Goal: Task Accomplishment & Management: Use online tool/utility

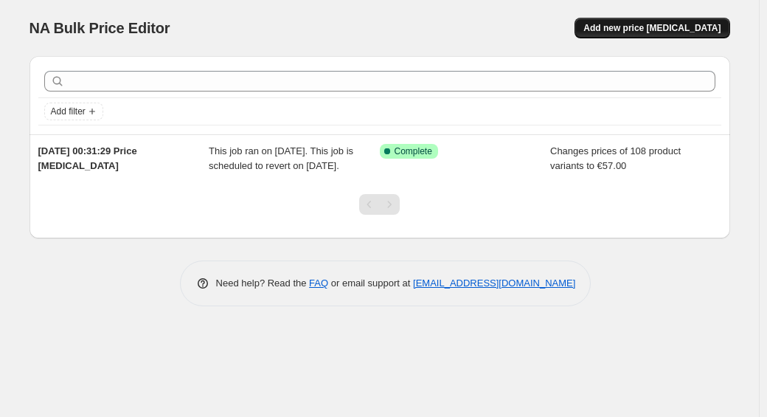
click at [674, 29] on span "Add new price [MEDICAL_DATA]" at bounding box center [651, 28] width 137 height 12
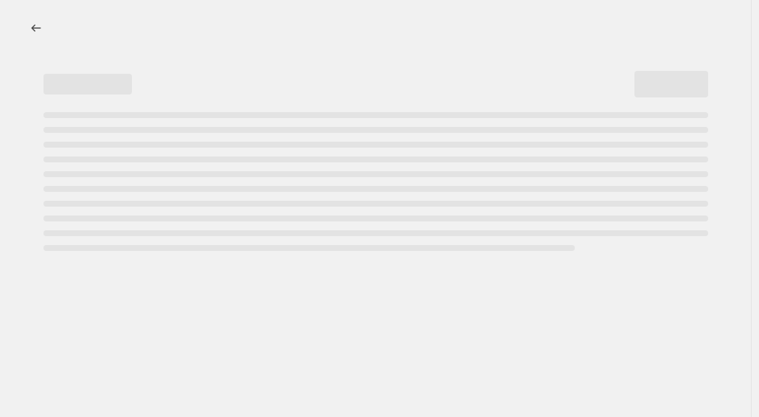
select select "percentage"
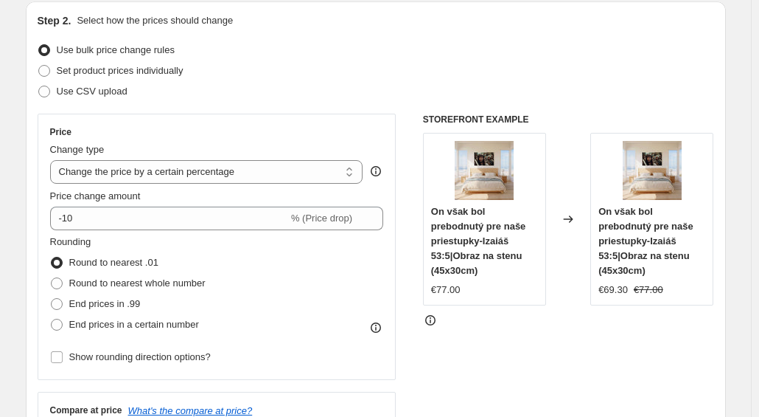
scroll to position [209, 0]
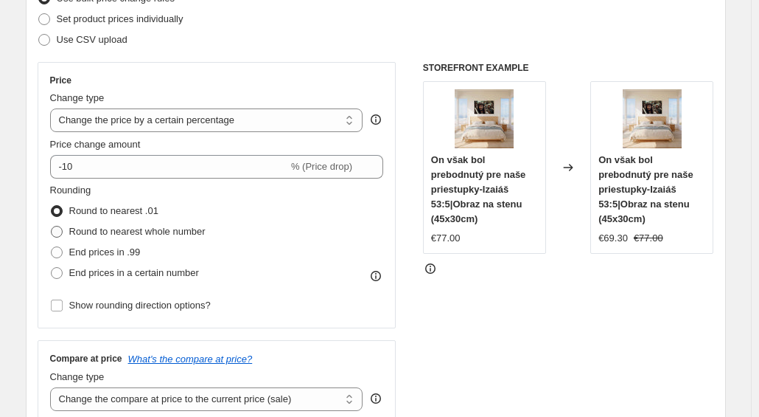
click at [186, 238] on span "Round to nearest whole number" at bounding box center [137, 231] width 136 height 15
click at [52, 226] on input "Round to nearest whole number" at bounding box center [51, 226] width 1 height 1
radio input "true"
click at [174, 213] on div "Round to nearest .01" at bounding box center [128, 211] width 156 height 21
click at [159, 214] on span "Round to nearest .01" at bounding box center [113, 210] width 89 height 11
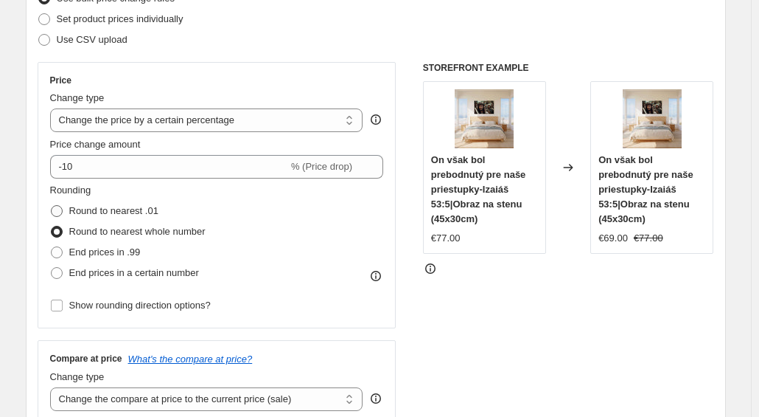
click at [52, 206] on input "Round to nearest .01" at bounding box center [51, 205] width 1 height 1
radio input "true"
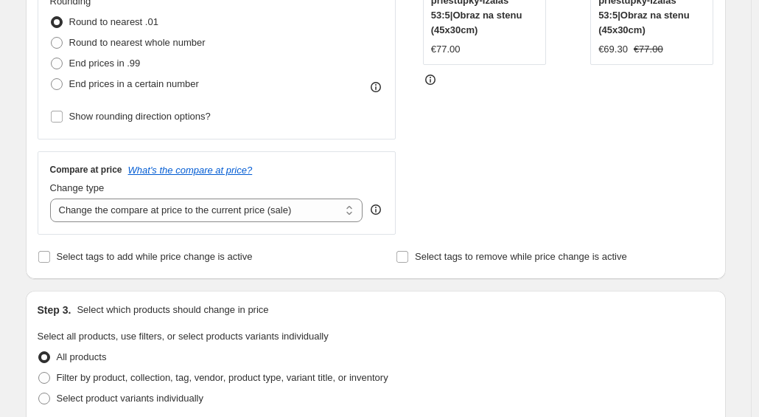
scroll to position [399, 0]
click at [240, 212] on select "Change the compare at price to the current price (sale) Change the compare at p…" at bounding box center [206, 210] width 313 height 24
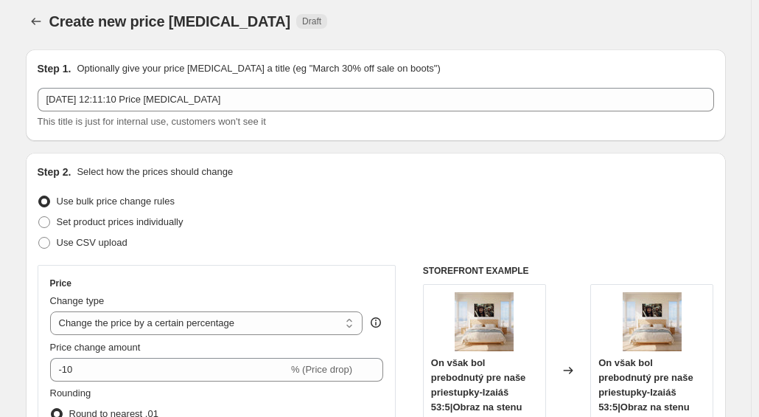
scroll to position [0, 0]
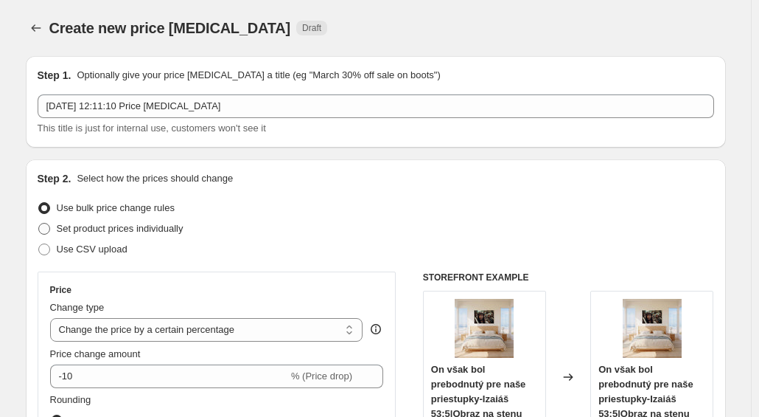
click at [134, 232] on span "Set product prices individually" at bounding box center [120, 228] width 127 height 11
click at [39, 223] on input "Set product prices individually" at bounding box center [38, 223] width 1 height 1
radio input "true"
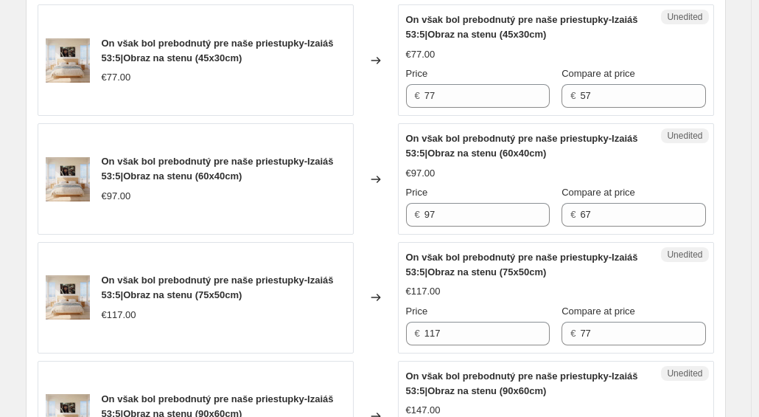
scroll to position [436, 0]
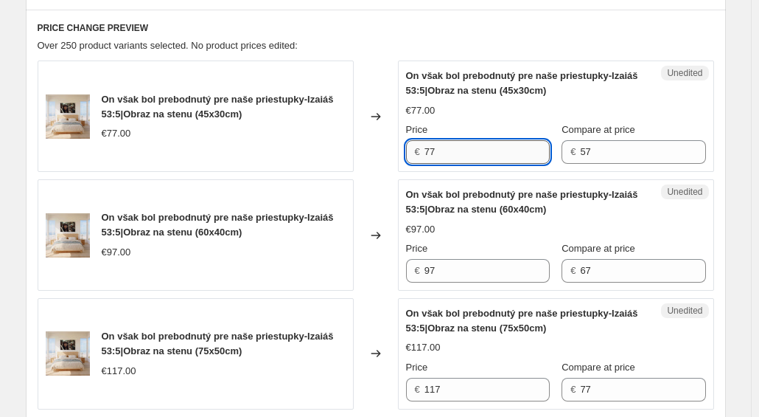
click at [445, 159] on input "77" at bounding box center [487, 152] width 125 height 24
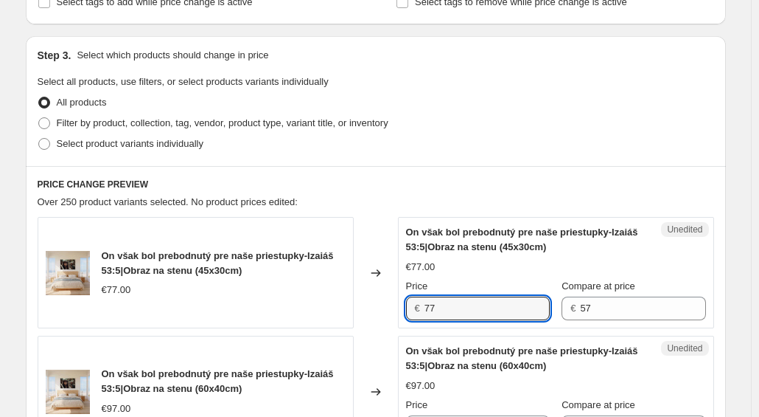
scroll to position [289, 0]
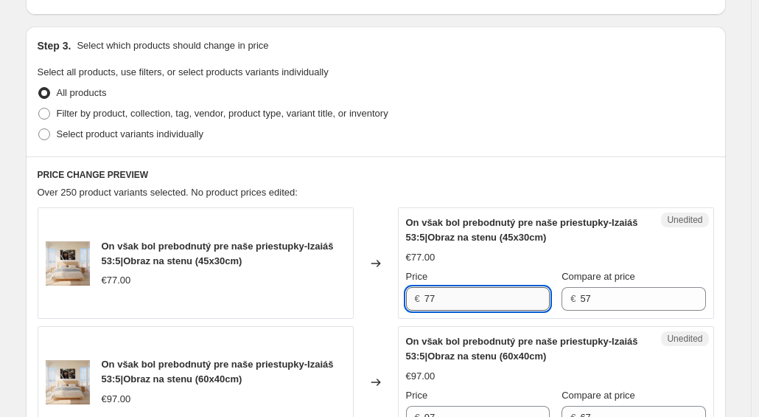
click at [432, 296] on input "77" at bounding box center [487, 299] width 125 height 24
type input "67"
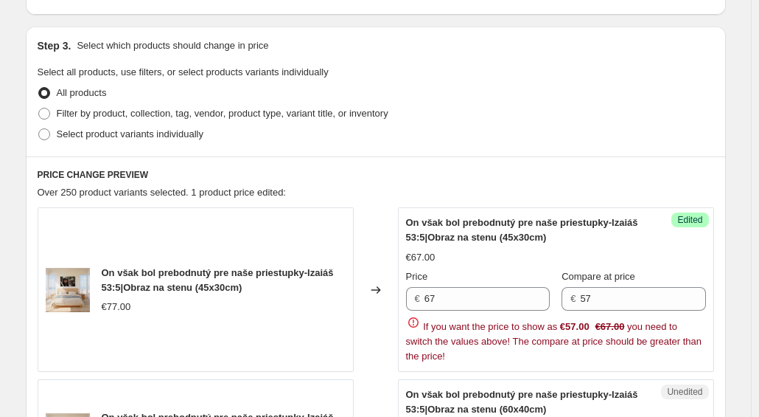
click at [493, 279] on div "Price" at bounding box center [478, 276] width 144 height 15
click at [108, 138] on span "Select product variants individually" at bounding box center [130, 133] width 147 height 11
click at [39, 129] on input "Select product variants individually" at bounding box center [38, 128] width 1 height 1
radio input "true"
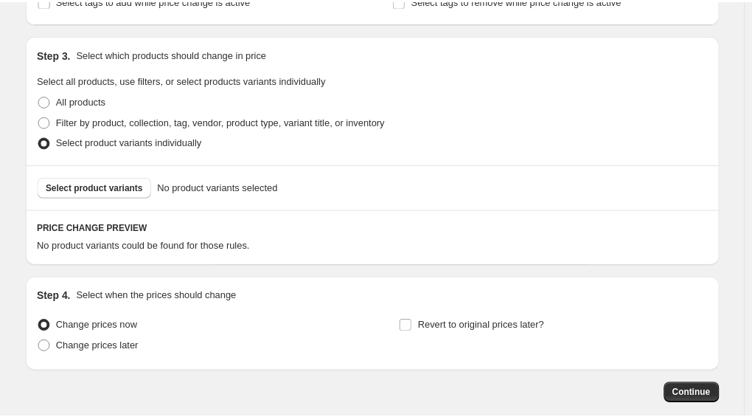
scroll to position [274, 0]
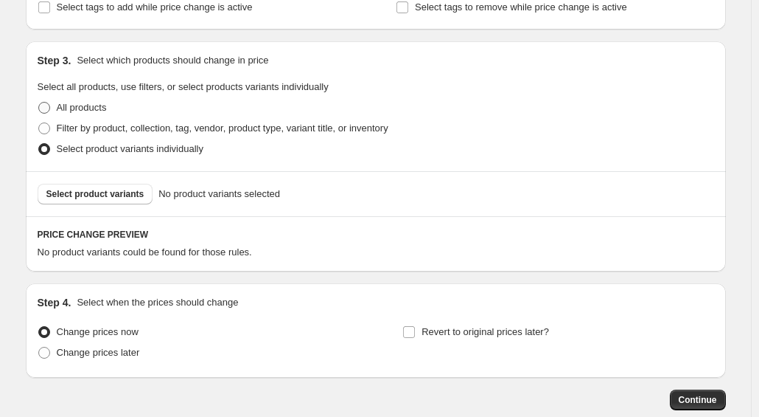
click at [62, 102] on span "All products" at bounding box center [82, 107] width 50 height 11
click at [39, 102] on input "All products" at bounding box center [38, 102] width 1 height 1
radio input "true"
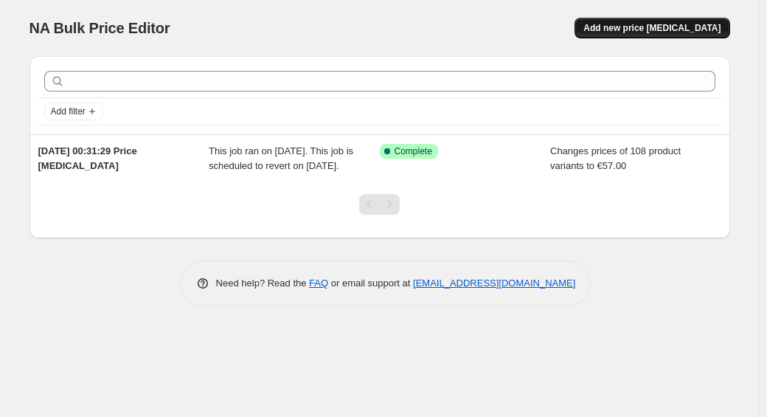
click at [700, 23] on span "Add new price [MEDICAL_DATA]" at bounding box center [651, 28] width 137 height 12
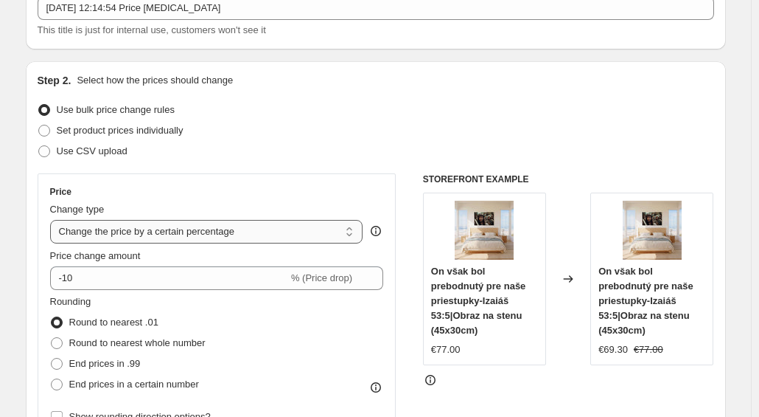
scroll to position [97, 0]
click at [155, 229] on select "Change the price to a certain amount Change the price by a certain amount Chang…" at bounding box center [206, 232] width 313 height 24
select select "to"
click at [53, 220] on select "Change the price to a certain amount Change the price by a certain amount Chang…" at bounding box center [206, 232] width 313 height 24
type input "80.00"
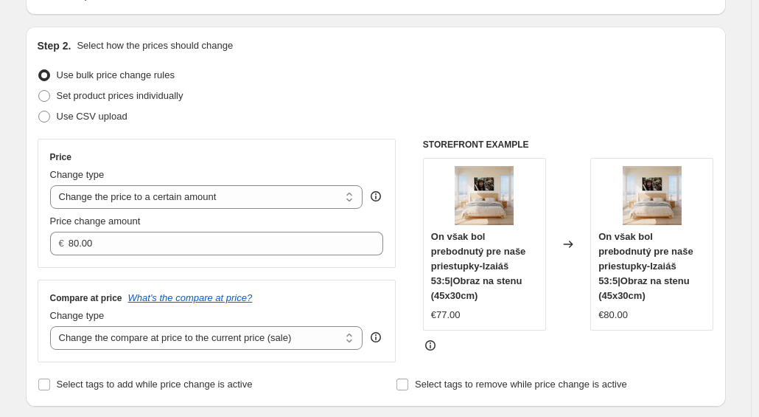
scroll to position [87, 0]
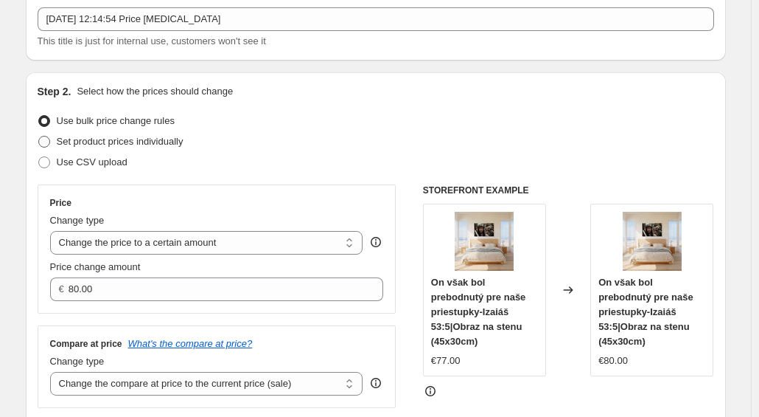
click at [145, 141] on span "Set product prices individually" at bounding box center [120, 141] width 127 height 11
click at [39, 136] on input "Set product prices individually" at bounding box center [38, 136] width 1 height 1
radio input "true"
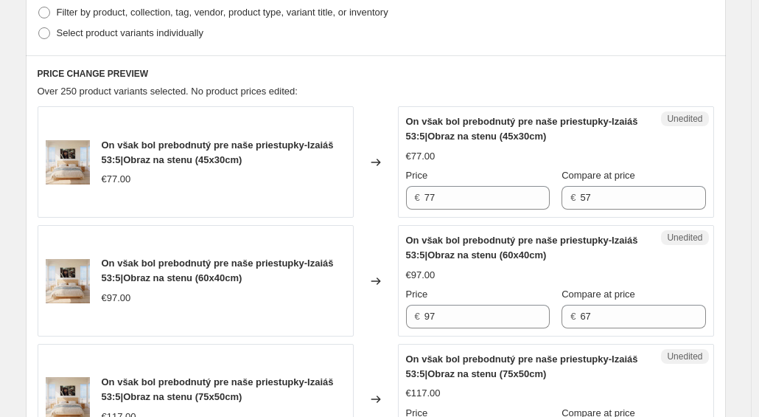
scroll to position [391, 0]
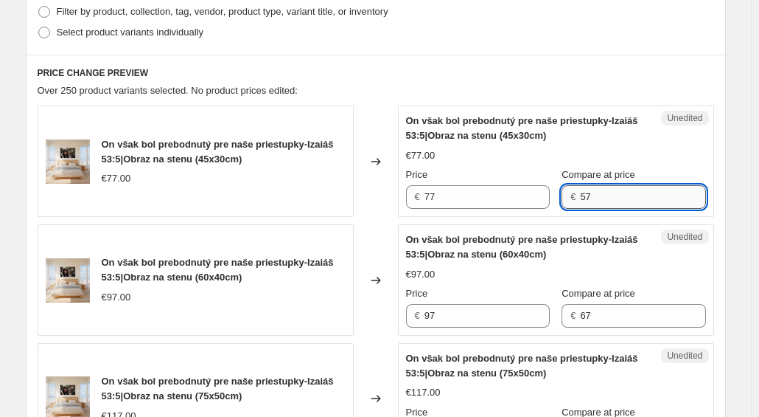
click at [614, 200] on input "57" at bounding box center [642, 197] width 125 height 24
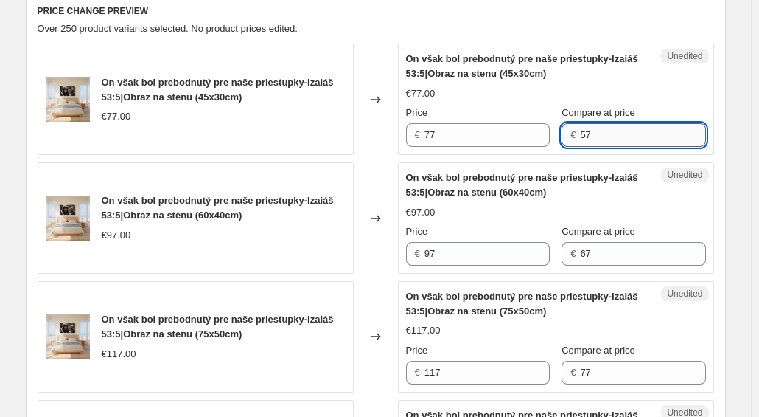
scroll to position [437, 0]
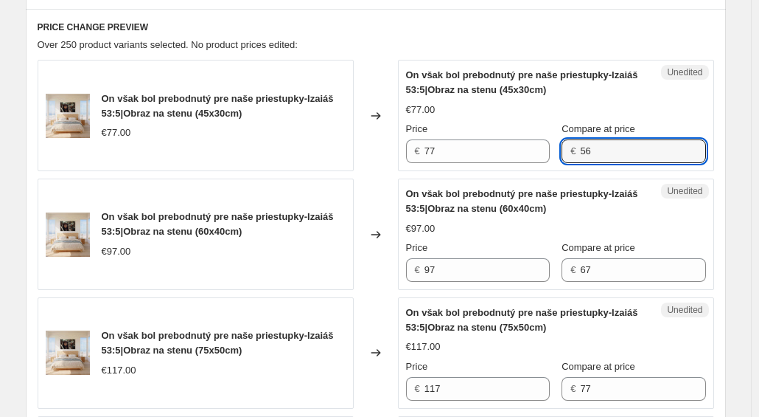
click at [569, 110] on div "€77.00" at bounding box center [556, 109] width 300 height 15
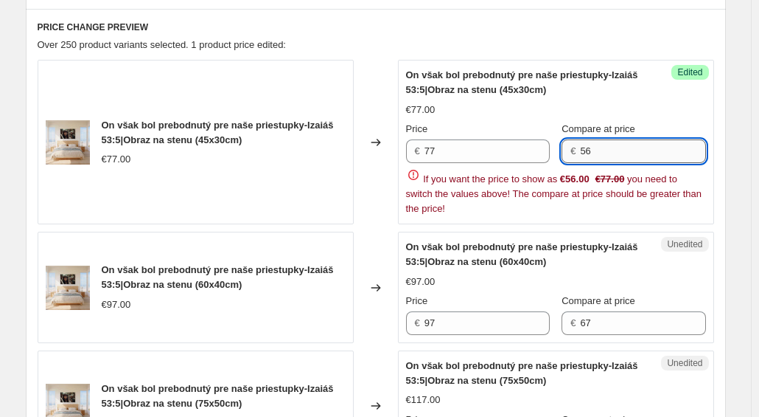
click at [614, 145] on input "56" at bounding box center [642, 151] width 125 height 24
type input "5"
click at [625, 111] on div "€77.00" at bounding box center [556, 109] width 300 height 15
click at [608, 154] on input "67" at bounding box center [642, 151] width 125 height 24
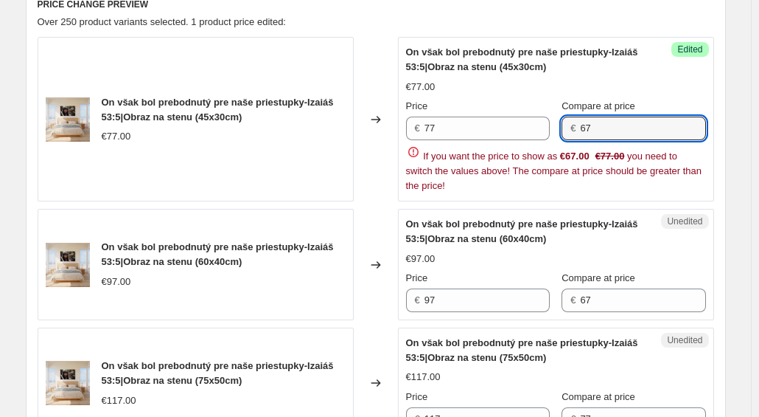
scroll to position [456, 0]
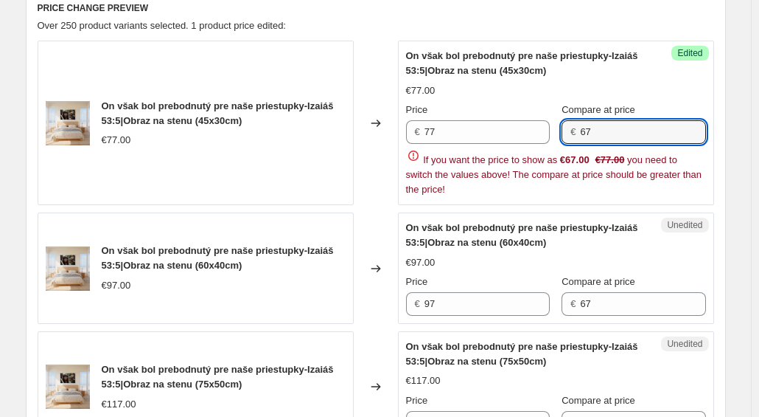
type input "6"
type input "77"
click at [495, 132] on input "77" at bounding box center [487, 132] width 125 height 24
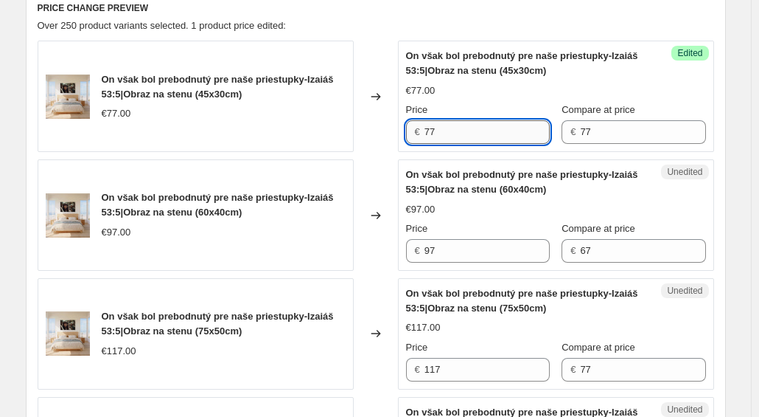
type input "7"
type input "67"
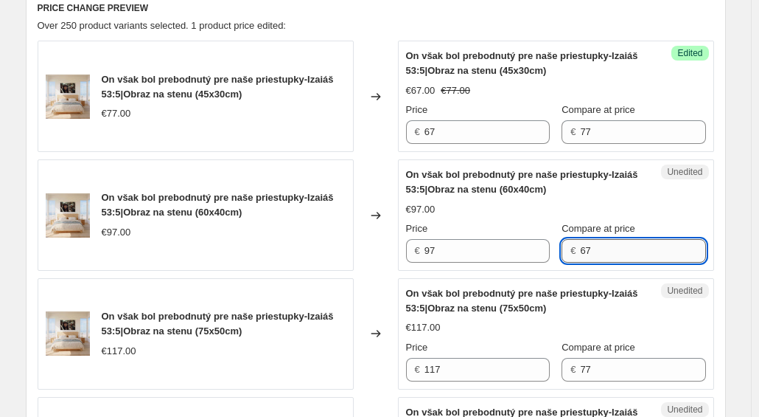
click at [617, 252] on input "67" at bounding box center [642, 251] width 125 height 24
type input "6"
type input "97"
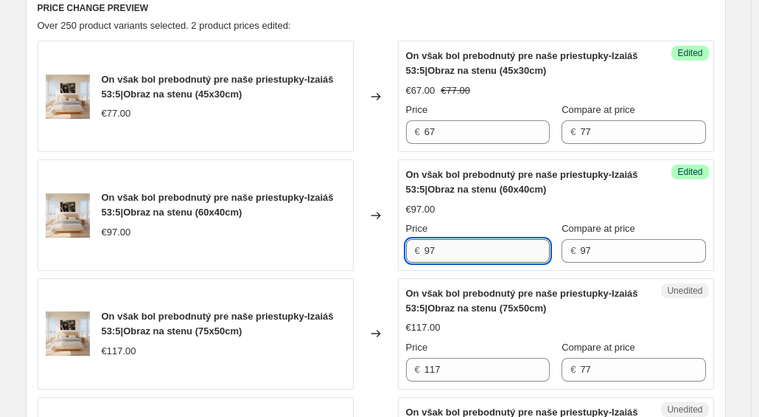
click at [506, 251] on input "97" at bounding box center [487, 251] width 125 height 24
type input "9"
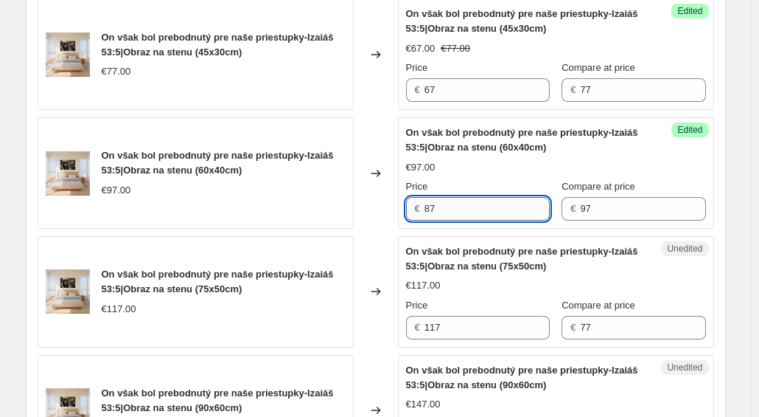
scroll to position [503, 0]
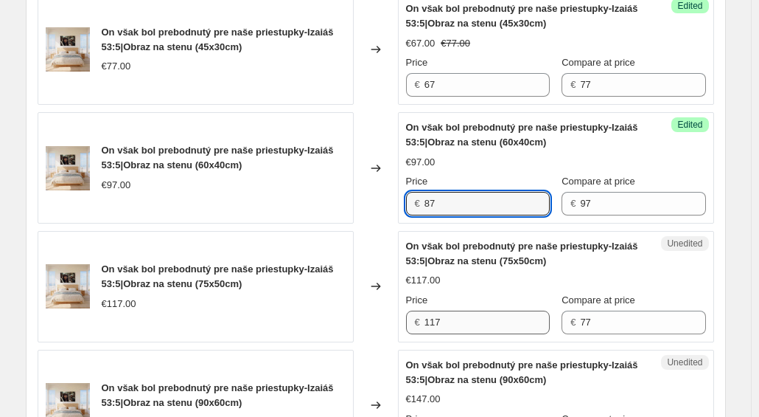
type input "87"
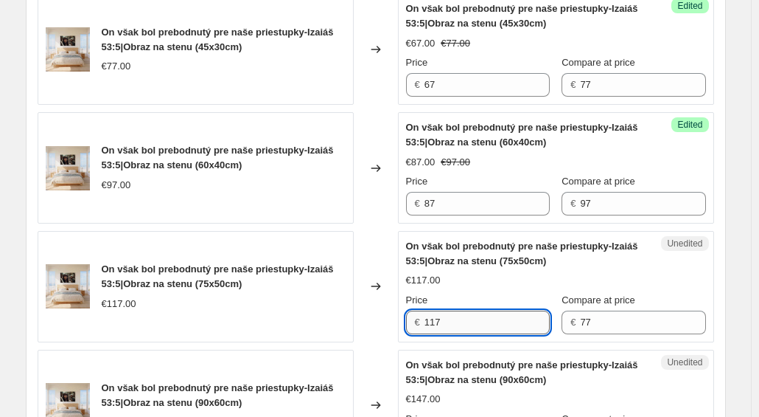
click at [512, 313] on input "117" at bounding box center [487, 322] width 125 height 24
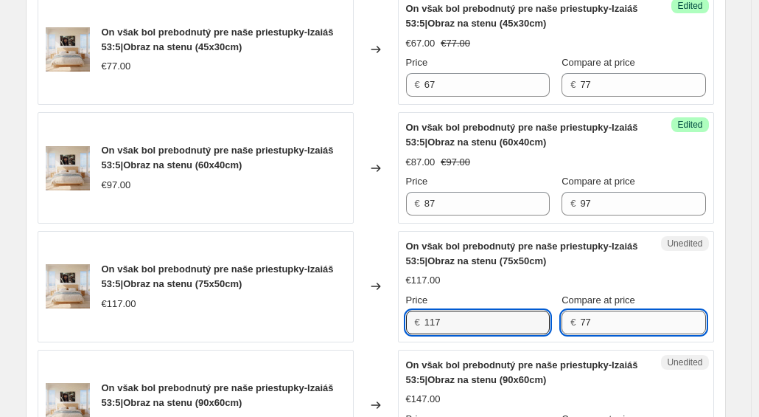
click at [606, 315] on input "77" at bounding box center [642, 322] width 125 height 24
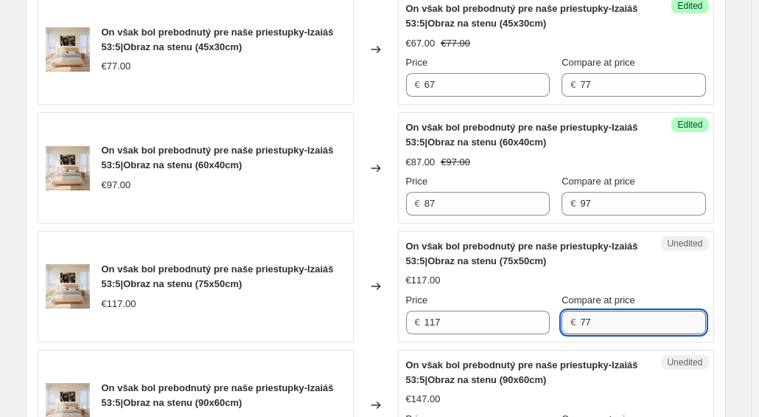
click at [606, 315] on input "77" at bounding box center [642, 322] width 125 height 24
type input "117"
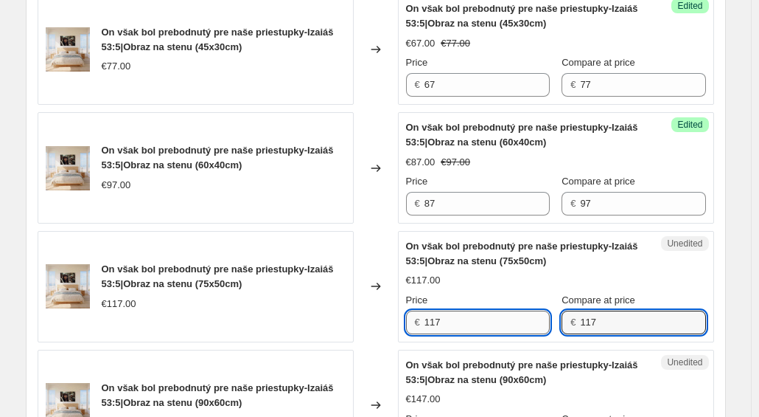
click at [479, 327] on input "117" at bounding box center [487, 322] width 125 height 24
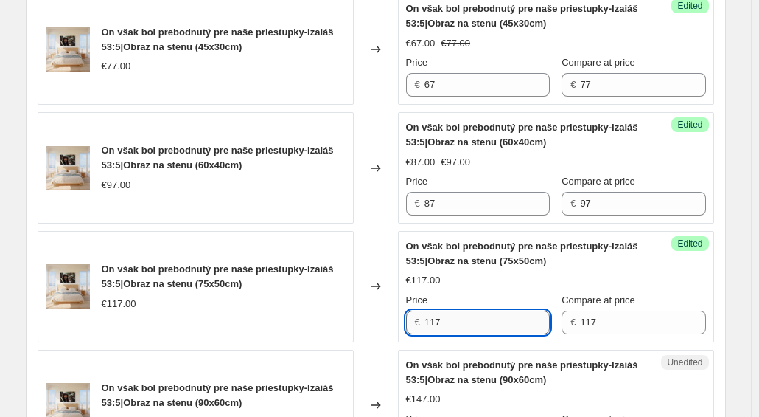
click at [479, 327] on input "117" at bounding box center [487, 322] width 125 height 24
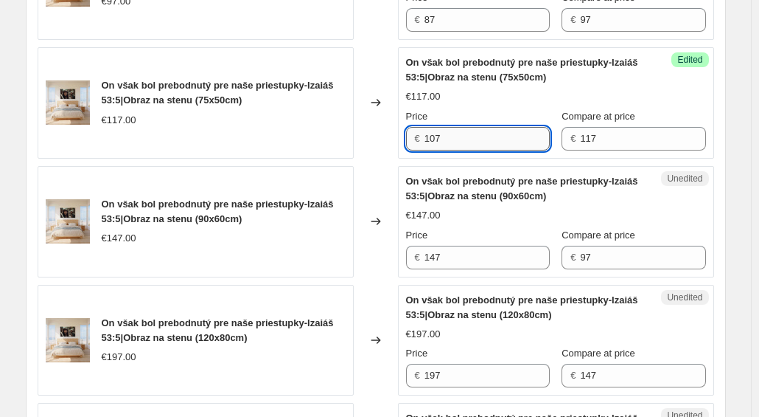
scroll to position [693, 0]
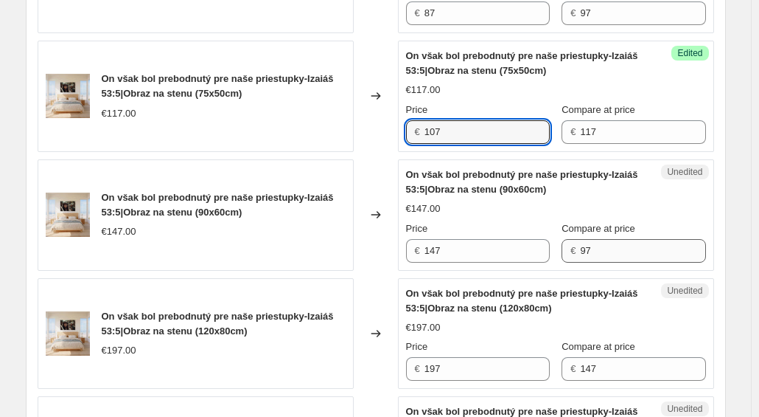
type input "107"
click at [640, 251] on input "97" at bounding box center [642, 251] width 125 height 24
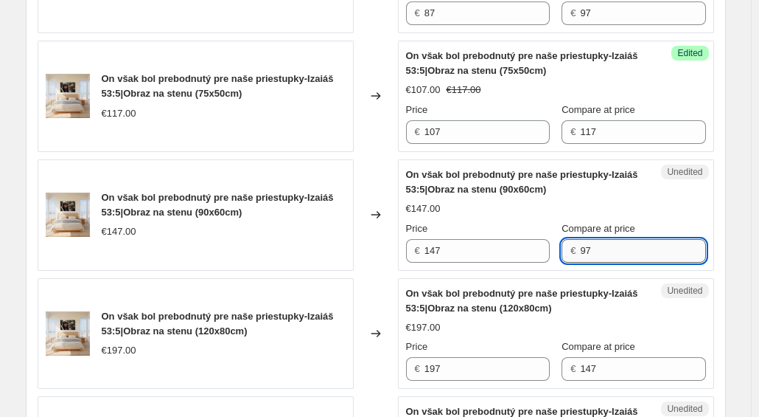
click at [640, 251] on input "97" at bounding box center [642, 251] width 125 height 24
type input "147"
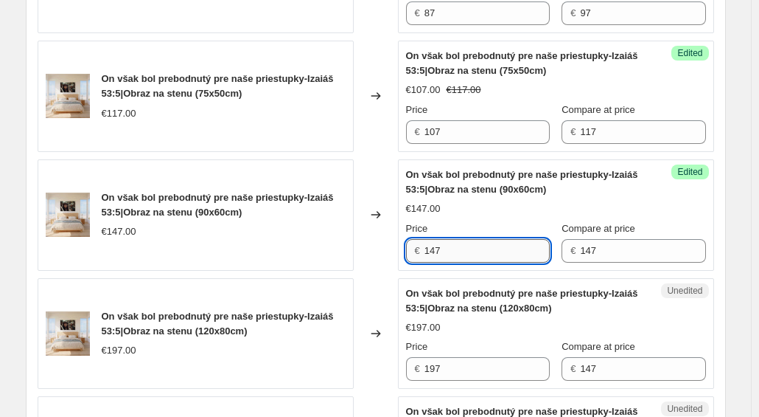
click at [477, 252] on input "147" at bounding box center [487, 251] width 125 height 24
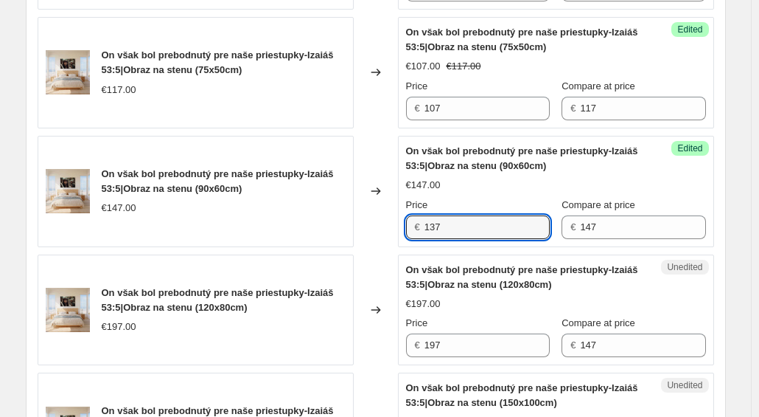
scroll to position [717, 0]
type input "137"
click at [496, 197] on div "Price" at bounding box center [478, 204] width 144 height 15
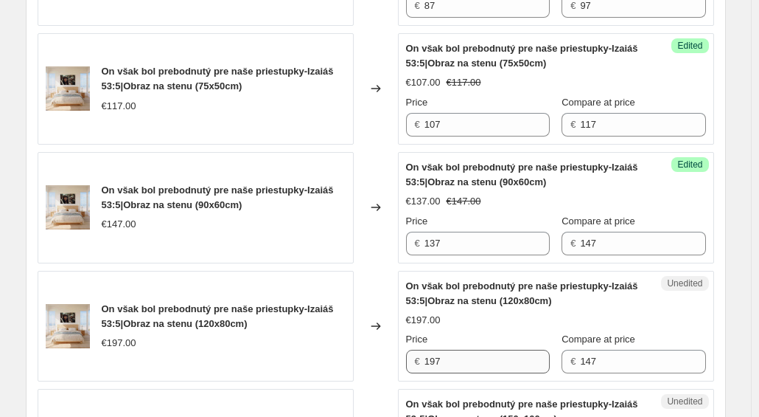
scroll to position [849, 0]
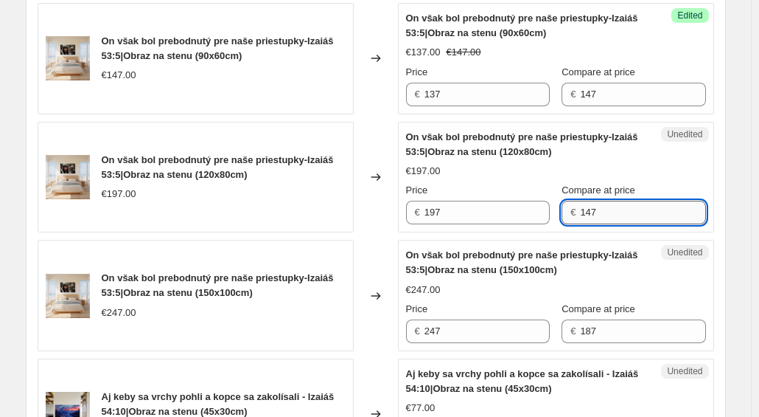
click at [616, 215] on input "147" at bounding box center [642, 213] width 125 height 24
type input "197"
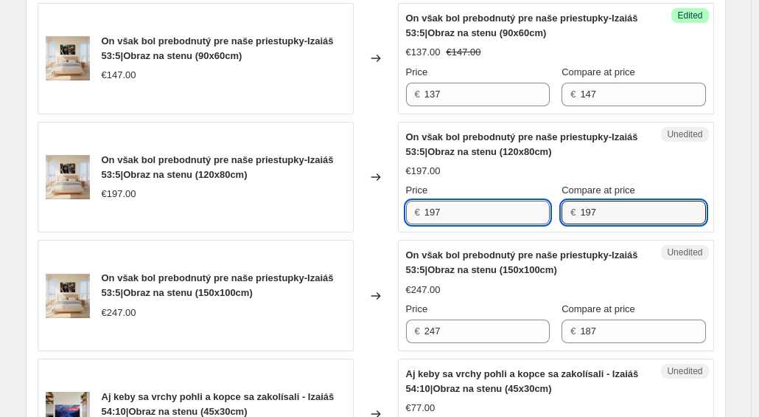
click at [535, 208] on input "197" at bounding box center [487, 213] width 125 height 24
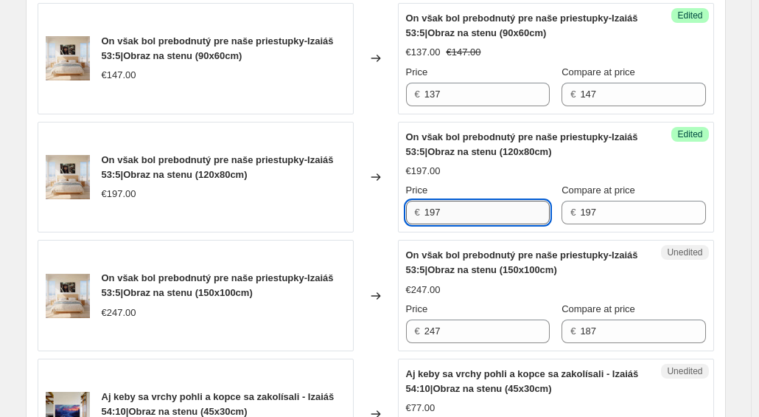
click at [535, 208] on input "197" at bounding box center [487, 213] width 125 height 24
type input "177"
click at [521, 332] on input "247" at bounding box center [487, 331] width 125 height 24
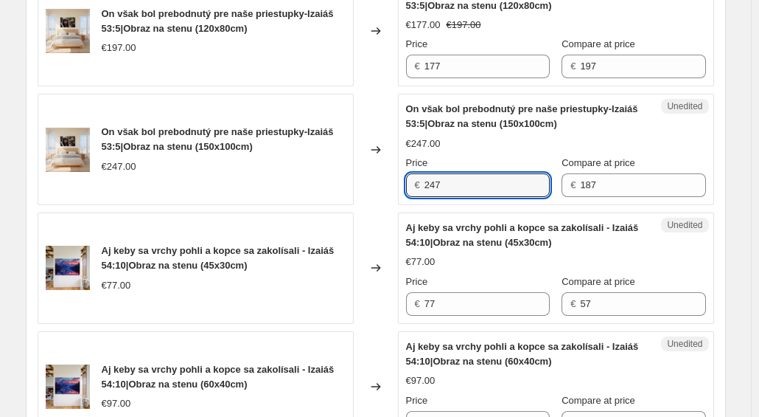
scroll to position [994, 0]
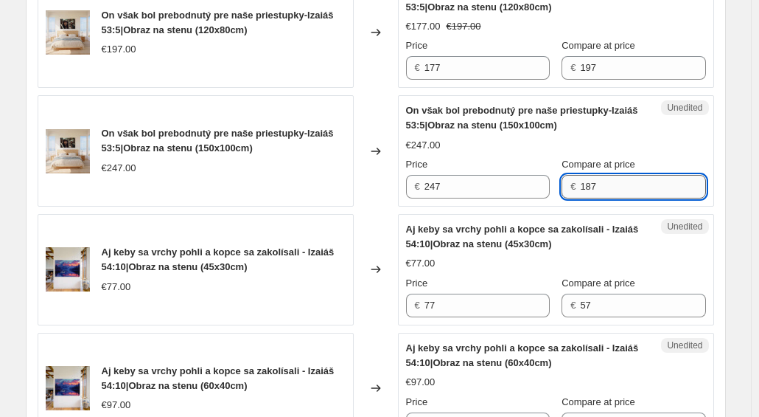
click at [602, 181] on input "187" at bounding box center [642, 187] width 125 height 24
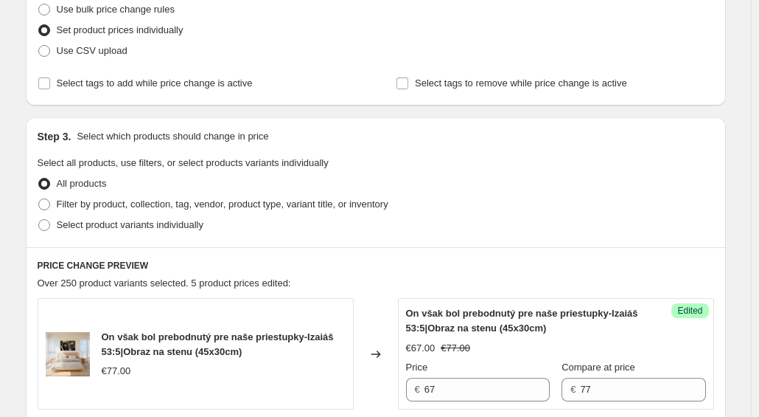
scroll to position [0, 0]
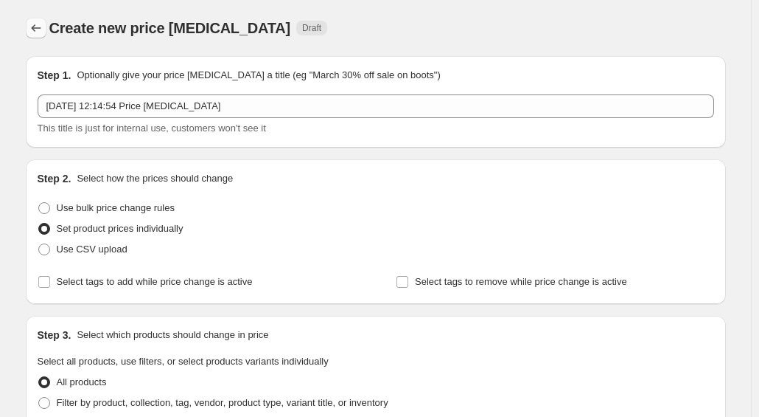
click at [44, 27] on icon "Price change jobs" at bounding box center [36, 28] width 15 height 15
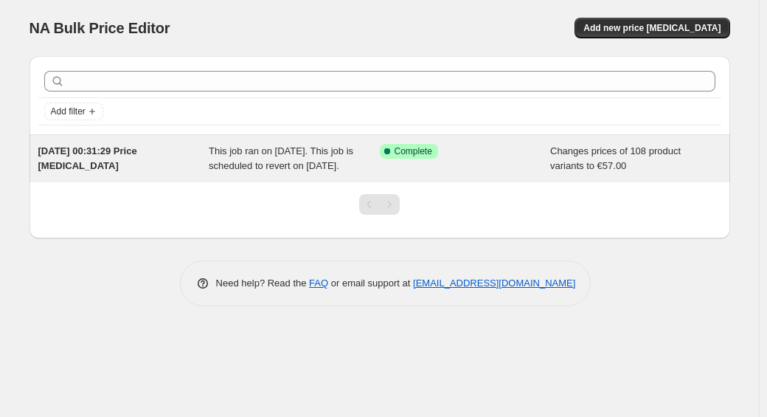
click at [237, 171] on span "This job ran on [DATE]. This job is scheduled to revert on [DATE]." at bounding box center [281, 158] width 145 height 26
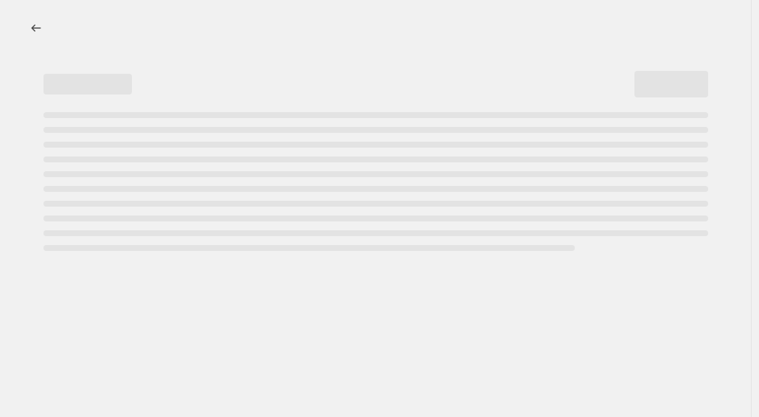
select select "no_change"
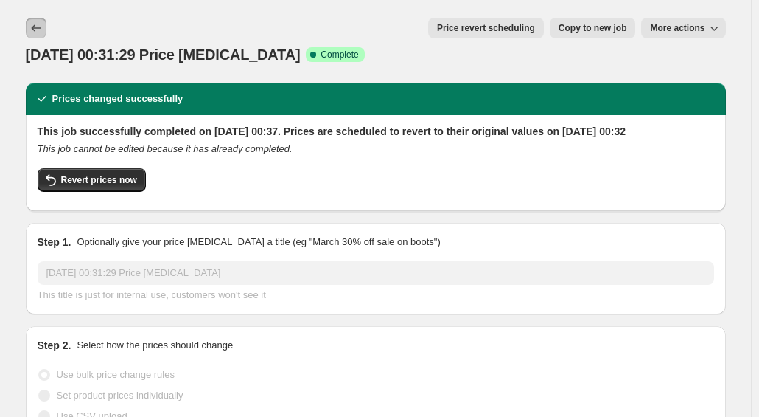
click at [44, 30] on icon "Price change jobs" at bounding box center [36, 28] width 15 height 15
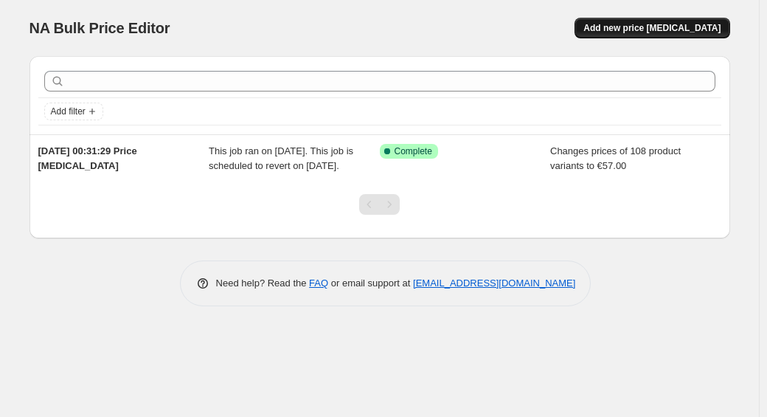
click at [654, 25] on span "Add new price [MEDICAL_DATA]" at bounding box center [651, 28] width 137 height 12
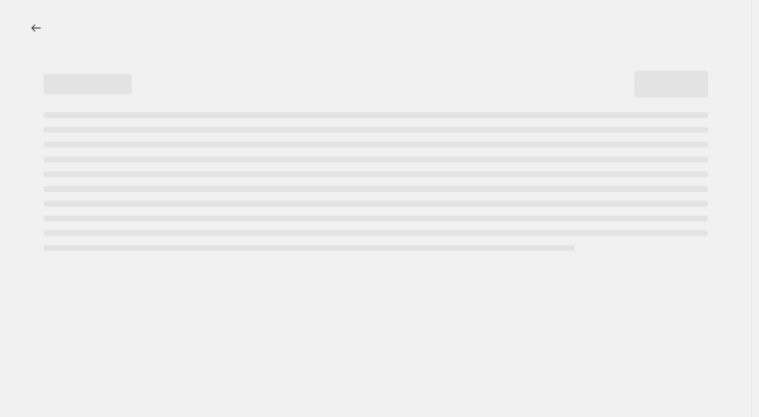
select select "percentage"
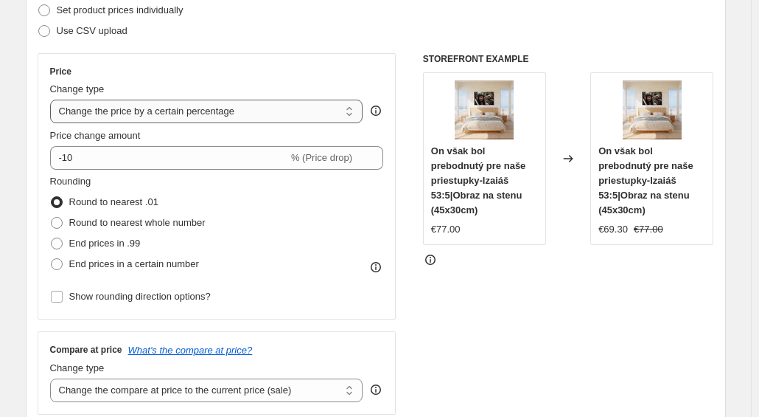
scroll to position [220, 0]
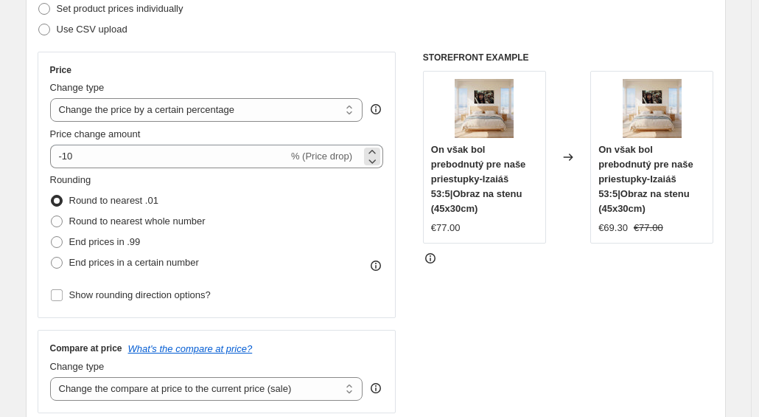
click at [330, 157] on span "% (Price drop)" at bounding box center [321, 155] width 61 height 11
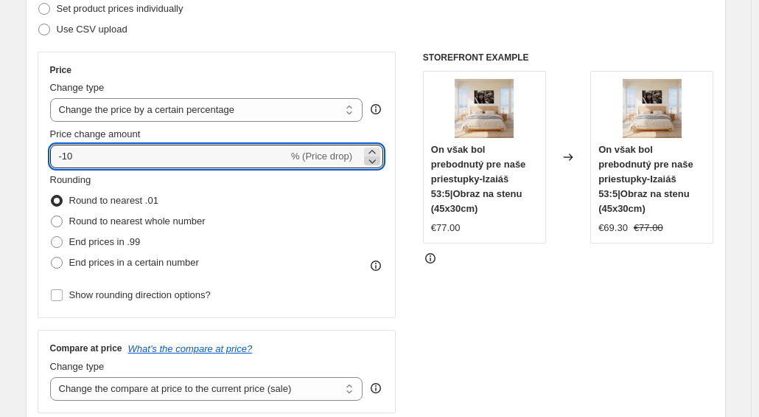
click at [378, 157] on icon at bounding box center [372, 160] width 15 height 15
click at [375, 151] on icon at bounding box center [372, 152] width 7 height 4
type input "-10"
click at [245, 148] on input "-10" at bounding box center [169, 157] width 238 height 24
click at [317, 151] on span "% (Price drop)" at bounding box center [321, 155] width 61 height 11
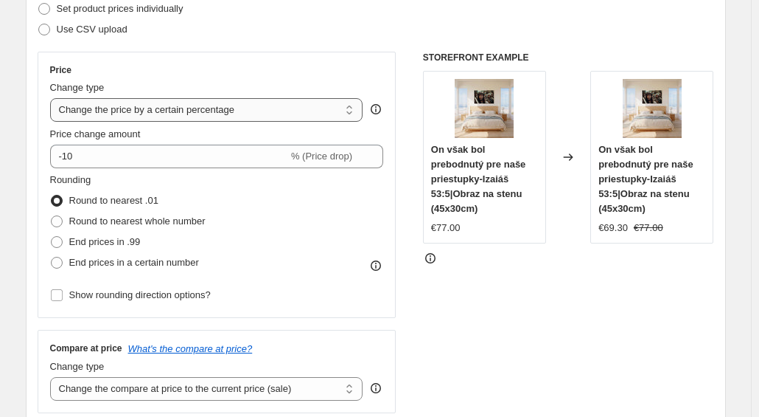
click at [330, 102] on select "Change the price to a certain amount Change the price by a certain amount Chang…" at bounding box center [206, 110] width 313 height 24
select select "by"
click at [53, 98] on select "Change the price to a certain amount Change the price by a certain amount Chang…" at bounding box center [206, 110] width 313 height 24
type input "-10.00"
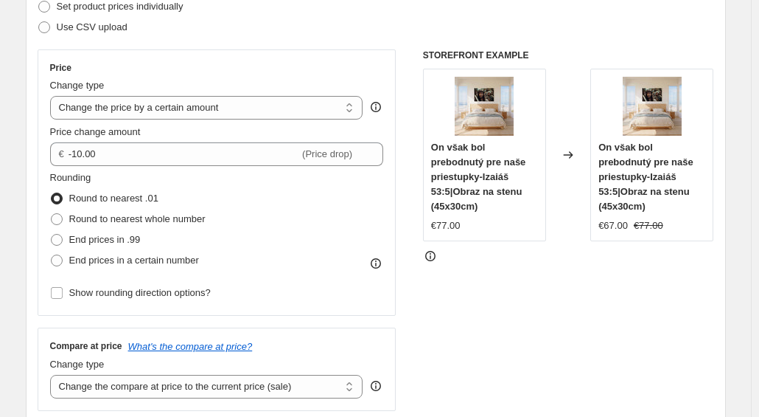
scroll to position [223, 0]
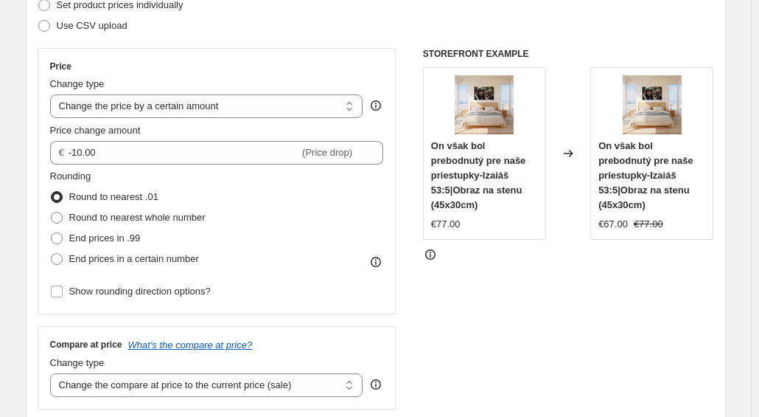
click at [333, 183] on div "Rounding Round to nearest .01 Round to nearest whole number End prices in .99 E…" at bounding box center [217, 219] width 334 height 100
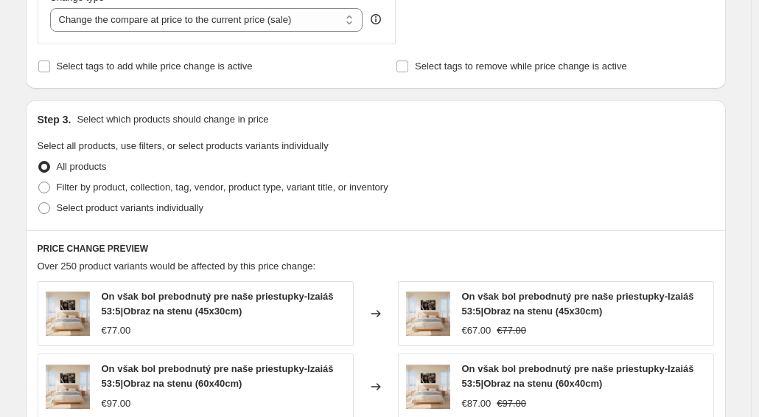
scroll to position [588, 0]
click at [178, 213] on span "Select product variants individually" at bounding box center [130, 208] width 147 height 15
click at [39, 204] on input "Select product variants individually" at bounding box center [38, 203] width 1 height 1
radio input "true"
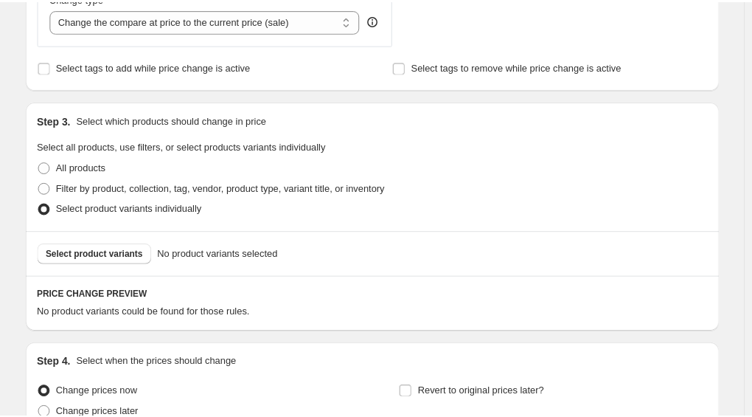
scroll to position [728, 0]
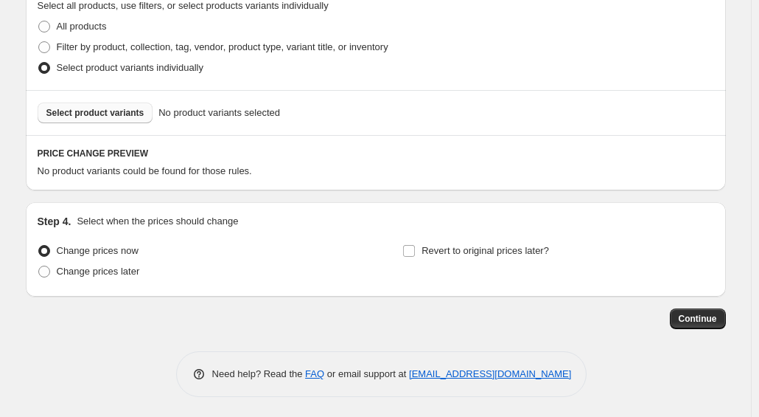
click at [134, 108] on span "Select product variants" at bounding box center [95, 113] width 98 height 12
